Goal: Task Accomplishment & Management: Use online tool/utility

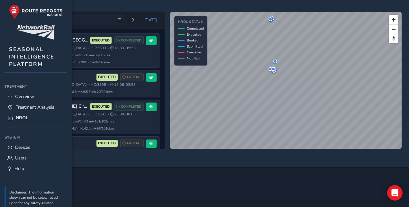
drag, startPoint x: 121, startPoint y: 4, endPoint x: 148, endPoint y: 9, distance: 27.7
click at [148, 9] on div "[DATE] [DATE] [GEOGRAPHIC_DATA], [GEOGRAPHIC_DATA], [GEOGRAPHIC_DATA] 3S93 EXEC…" at bounding box center [204, 83] width 409 height 167
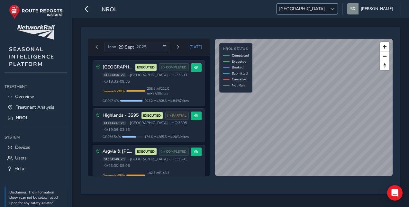
click at [335, 8] on span at bounding box center [332, 9] width 4 height 4
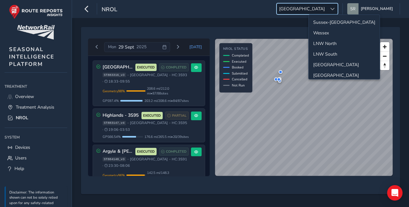
scroll to position [22, 0]
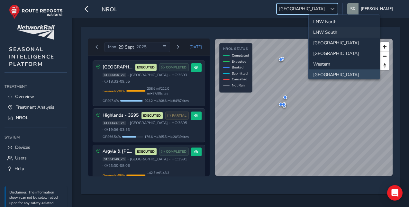
click at [330, 29] on li "LNW South" at bounding box center [344, 32] width 71 height 11
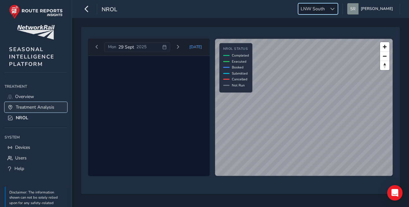
click at [29, 107] on span "Treatment Analysis" at bounding box center [35, 107] width 39 height 6
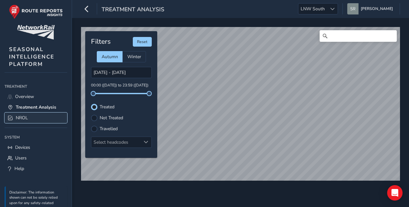
click at [26, 118] on span "NROL" at bounding box center [22, 118] width 12 height 6
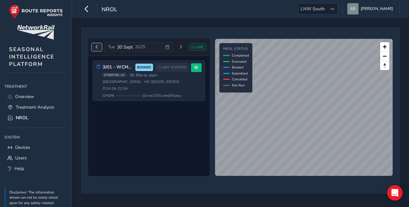
click at [98, 49] on button "Previous day" at bounding box center [97, 47] width 11 height 8
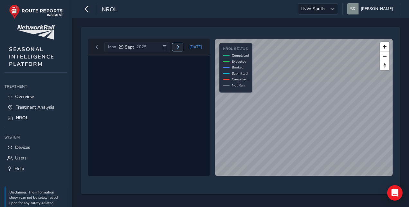
click at [178, 45] on span "Next day" at bounding box center [178, 47] width 4 height 4
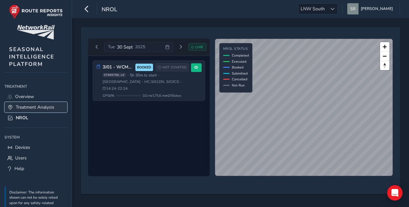
click at [35, 104] on span "Treatment Analysis" at bounding box center [35, 107] width 39 height 6
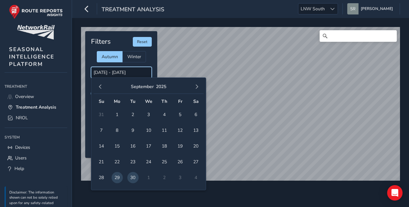
click at [96, 71] on input "[DATE] - [DATE]" at bounding box center [121, 72] width 61 height 11
click at [118, 175] on span "29" at bounding box center [117, 177] width 11 height 11
click at [119, 175] on span "29" at bounding box center [117, 177] width 11 height 11
type input "29/09/2025 - 29/09/2025"
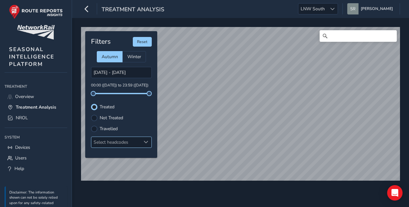
click at [131, 141] on div "Select headcodes" at bounding box center [115, 142] width 49 height 11
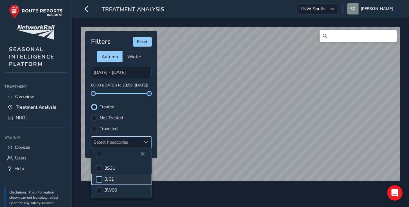
click at [100, 179] on div at bounding box center [99, 179] width 6 height 6
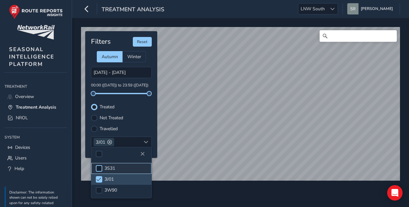
click at [101, 167] on div at bounding box center [99, 168] width 6 height 6
click at [96, 167] on span at bounding box center [98, 168] width 5 height 4
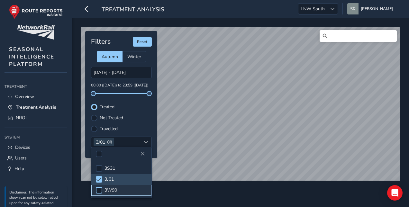
click at [96, 191] on div at bounding box center [99, 190] width 6 height 6
click at [99, 190] on span at bounding box center [98, 190] width 5 height 4
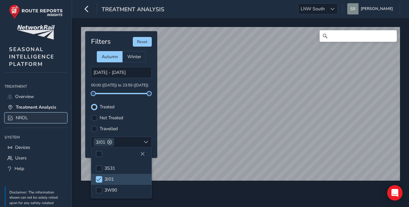
click at [18, 116] on span "NROL" at bounding box center [22, 118] width 12 height 6
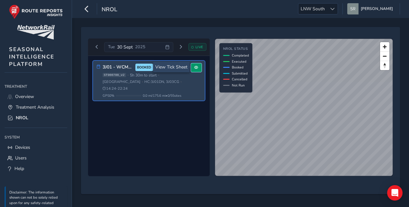
click at [198, 67] on span at bounding box center [196, 68] width 4 height 4
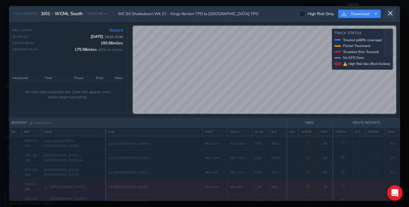
click at [390, 12] on icon at bounding box center [390, 14] width 6 height 6
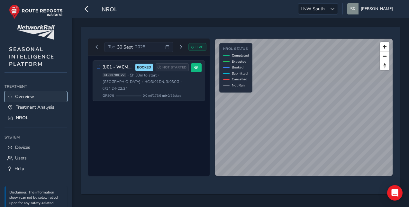
click at [27, 95] on span "Overview" at bounding box center [24, 97] width 19 height 6
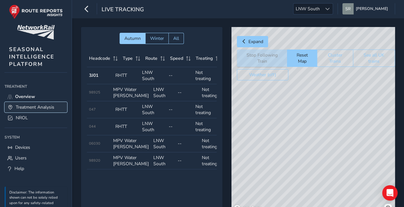
click at [45, 106] on span "Treatment Analysis" at bounding box center [35, 107] width 39 height 6
